Goal: Information Seeking & Learning: Learn about a topic

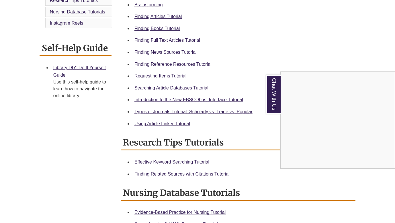
scroll to position [189, 0]
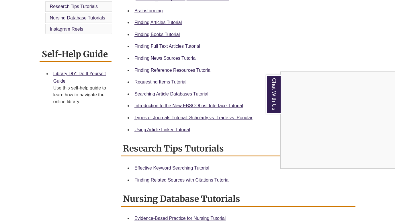
click at [171, 33] on div "Chat With Us" at bounding box center [197, 111] width 395 height 223
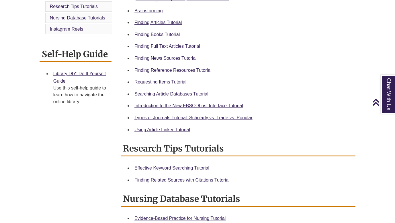
click at [170, 33] on link "Finding Books Tutorial" at bounding box center [156, 34] width 45 height 5
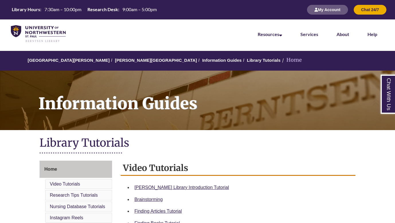
scroll to position [0, 0]
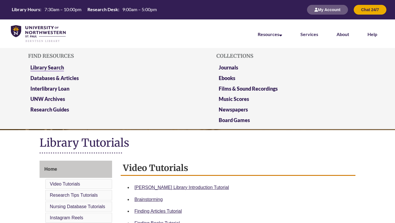
click at [40, 69] on link "Library Search" at bounding box center [47, 67] width 34 height 7
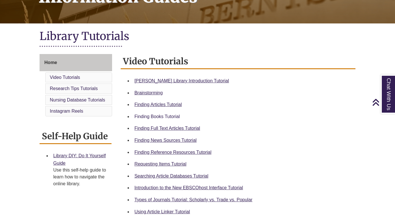
scroll to position [107, 0]
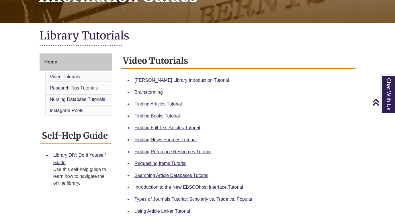
click at [169, 117] on link "Finding Books Tutorial" at bounding box center [156, 116] width 45 height 5
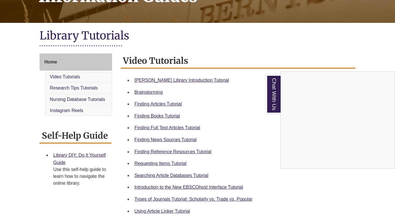
scroll to position [123, 0]
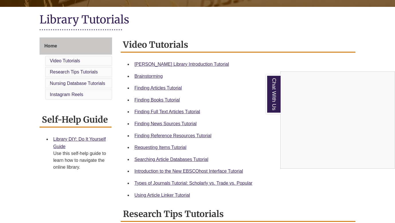
click at [169, 148] on div "Chat With Us" at bounding box center [197, 111] width 395 height 223
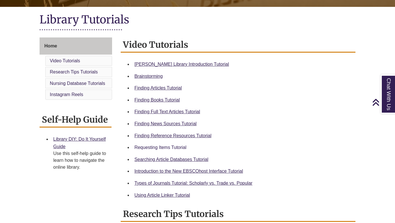
click at [172, 146] on link "Requesting Items Tutorial" at bounding box center [160, 147] width 52 height 5
click at [187, 182] on link "Types of Journals Tutorial: Scholarly vs. Trade vs. Popular" at bounding box center [193, 183] width 118 height 5
click at [180, 111] on link "Finding Full Text Articles Tutorial" at bounding box center [167, 111] width 66 height 5
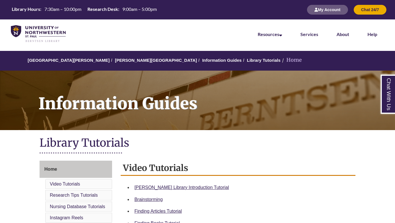
scroll to position [0, 0]
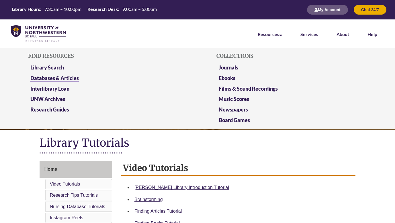
click at [74, 76] on link "Databases & Articles" at bounding box center [54, 78] width 48 height 7
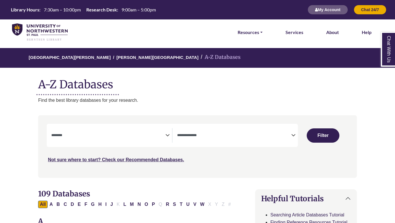
select select "Database Subject Filter"
select select "Database Types Filter"
click at [250, 30] on link "Resources" at bounding box center [250, 32] width 25 height 7
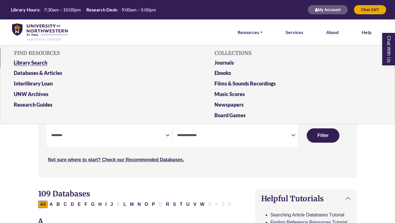
click at [37, 61] on link "Library Search" at bounding box center [96, 64] width 175 height 11
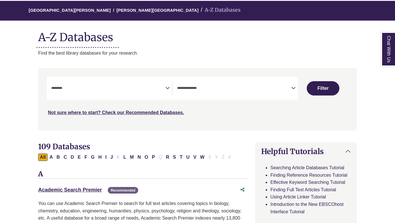
scroll to position [48, 0]
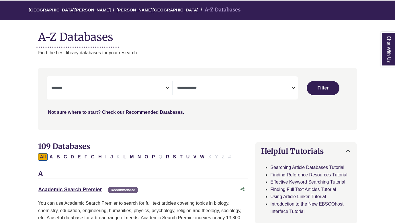
click at [152, 92] on span "Search filters" at bounding box center [108, 88] width 114 height 15
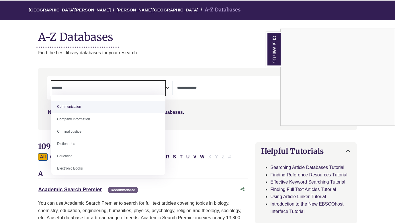
scroll to position [119, 0]
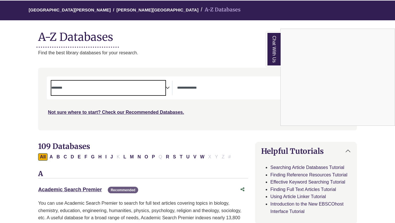
click at [209, 136] on div "Chat With Us" at bounding box center [197, 111] width 395 height 223
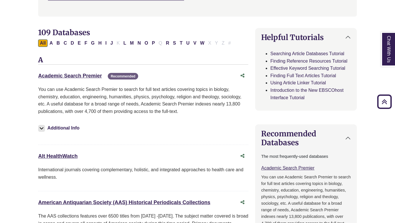
scroll to position [161, 0]
click at [314, 53] on link "Searching Article Databases Tutorial" at bounding box center [307, 54] width 74 height 5
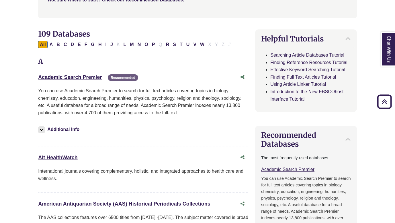
scroll to position [148, 0]
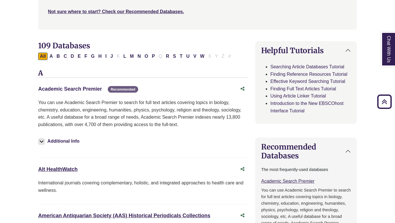
click at [75, 89] on link "Academic Search Premier This link opens in a new window" at bounding box center [70, 89] width 64 height 6
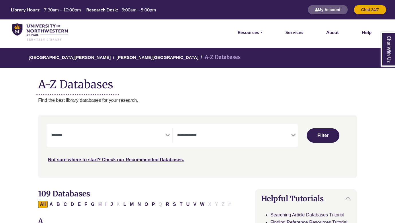
select select "Database Subject Filter"
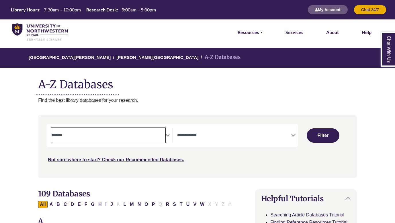
click at [154, 132] on span "Search filters" at bounding box center [108, 134] width 114 height 5
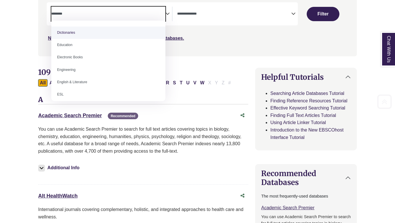
scroll to position [130, 0]
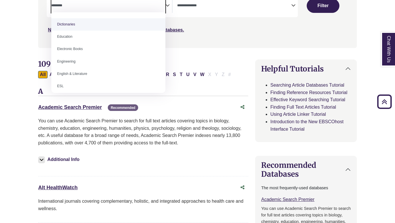
click at [149, 184] on div "Alt HealthWatch This link opens in a new window" at bounding box center [137, 188] width 199 height 8
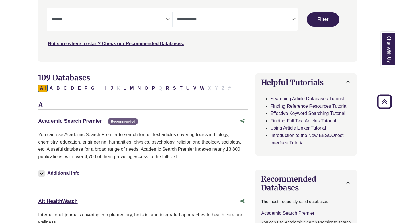
scroll to position [113, 0]
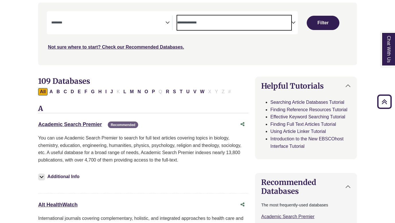
click at [198, 25] on span "Search filters" at bounding box center [234, 22] width 114 height 15
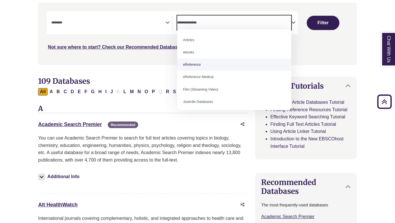
scroll to position [0, 0]
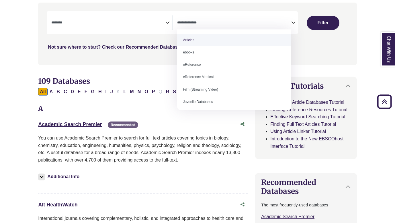
select select "*****"
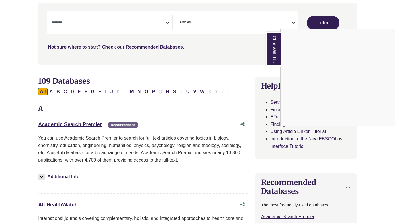
click at [125, 29] on div "Chat With Us" at bounding box center [197, 111] width 395 height 223
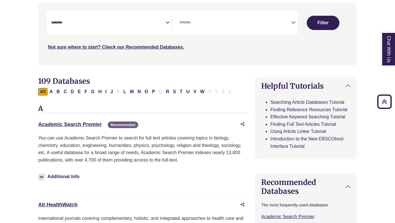
click at [130, 23] on textarea "Search" at bounding box center [108, 23] width 114 height 5
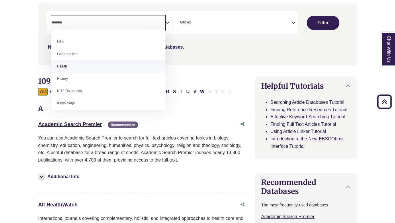
scroll to position [239, 0]
select select "*****"
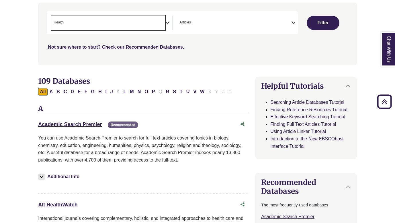
scroll to position [114, 0]
click at [319, 23] on button "Filter" at bounding box center [323, 23] width 32 height 14
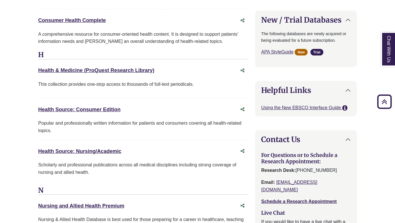
scroll to position [531, 0]
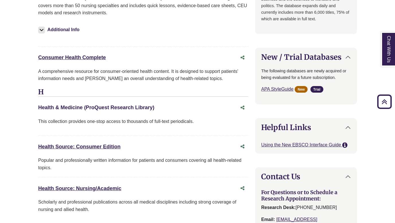
click at [121, 107] on link "Health & Medicine (ProQuest Research Library) This link opens in a new window" at bounding box center [96, 108] width 116 height 6
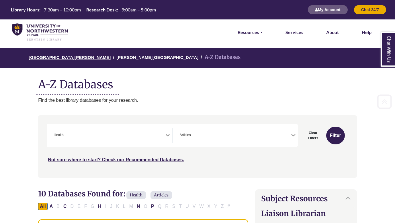
scroll to position [0, 0]
click at [254, 36] on li "Resources FIND RESOURCES Library Search Databases & Articles Interlibrary Loan …" at bounding box center [250, 32] width 30 height 26
click at [253, 32] on link "Resources" at bounding box center [250, 32] width 25 height 7
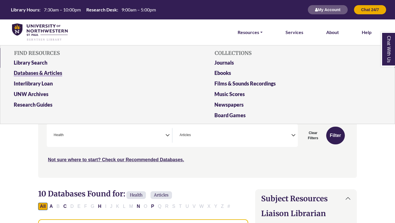
click at [36, 71] on link "Databases & Articles" at bounding box center [96, 74] width 175 height 11
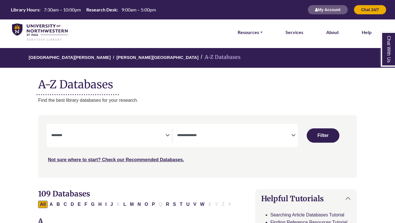
select select "Database Subject Filter"
select select "Database Types Filter"
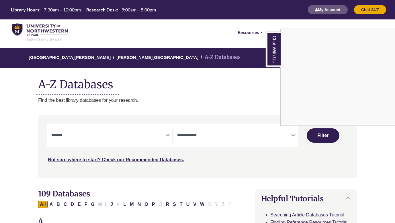
scroll to position [18, 0]
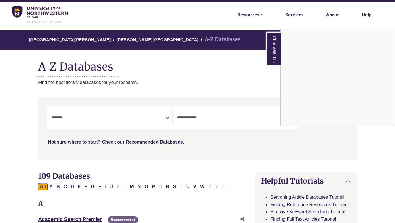
click at [245, 17] on div "Chat With Us" at bounding box center [197, 111] width 395 height 223
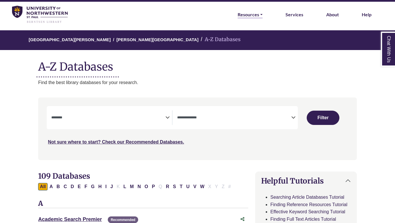
click at [245, 15] on link "Resources" at bounding box center [250, 14] width 25 height 7
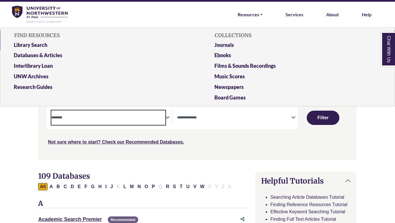
click at [97, 119] on textarea "Search" at bounding box center [108, 118] width 114 height 5
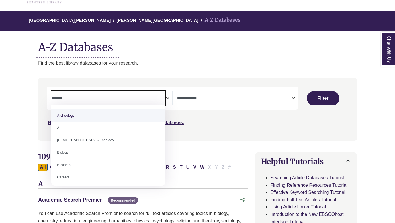
click at [206, 56] on div "University of Northwestern - St. Paul Berntsen Library A-Z Databases A-Z Databa…" at bounding box center [198, 39] width 336 height 56
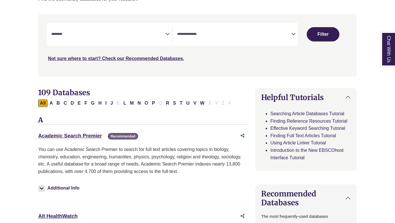
scroll to position [102, 0]
click at [87, 133] on link "Academic Search Premier This link opens in a new window" at bounding box center [70, 136] width 64 height 6
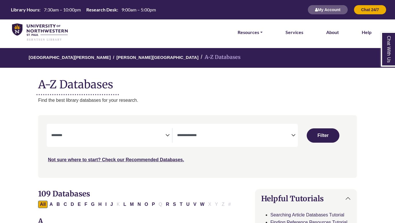
select select "Database Subject Filter"
select select "Database Types Filter"
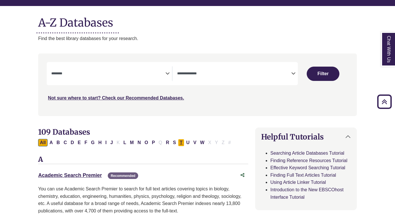
scroll to position [62, 0]
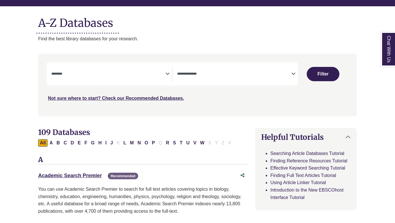
click at [197, 76] on span "Search filters" at bounding box center [234, 74] width 114 height 15
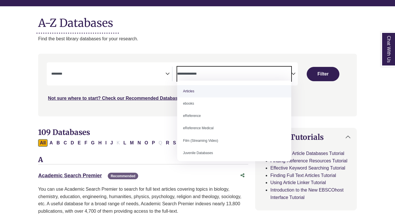
click at [161, 72] on textarea "Search" at bounding box center [108, 74] width 114 height 5
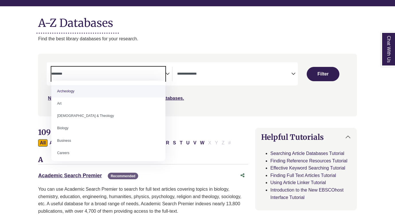
click at [199, 93] on div "Search filters" at bounding box center [197, 85] width 311 height 58
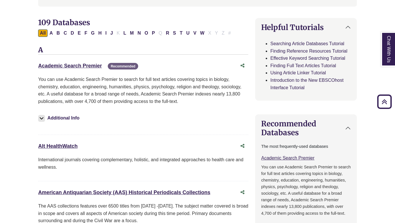
scroll to position [172, 0]
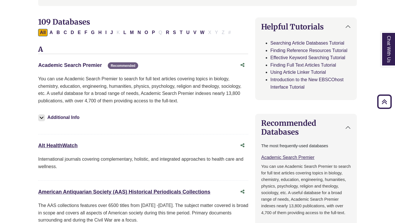
click at [99, 66] on link "Academic Search Premier This link opens in a new window" at bounding box center [70, 65] width 64 height 6
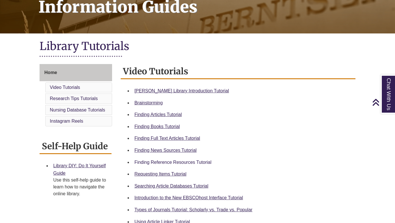
scroll to position [101, 0]
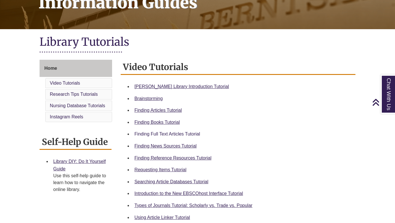
click at [183, 135] on link "Finding Full Text Articles Tutorial" at bounding box center [167, 134] width 66 height 5
